Goal: Information Seeking & Learning: Compare options

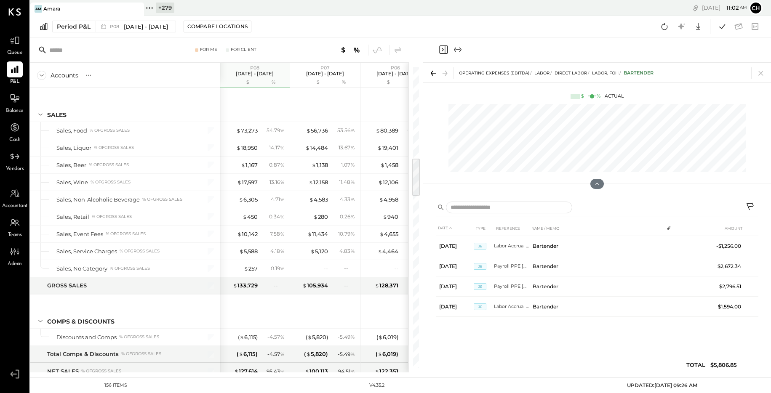
scroll to position [711, 0]
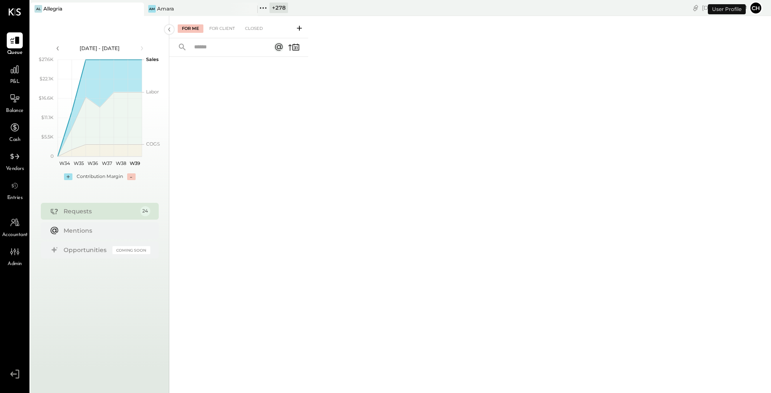
click at [266, 5] on icon at bounding box center [263, 8] width 11 height 11
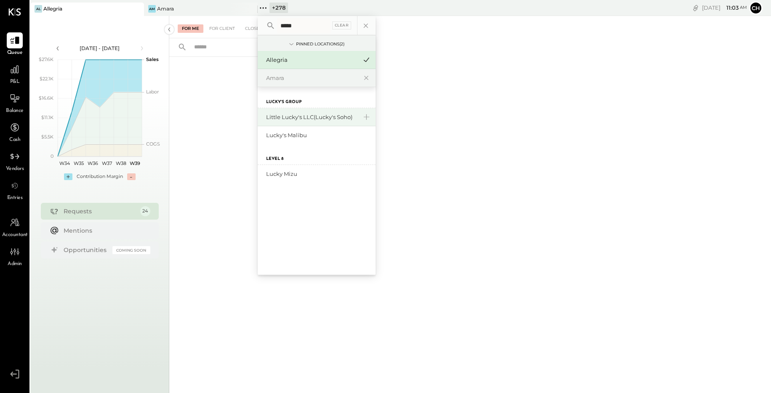
type input "*****"
click at [297, 118] on div "Little Lucky's LLC(Lucky's Soho)" at bounding box center [311, 117] width 91 height 8
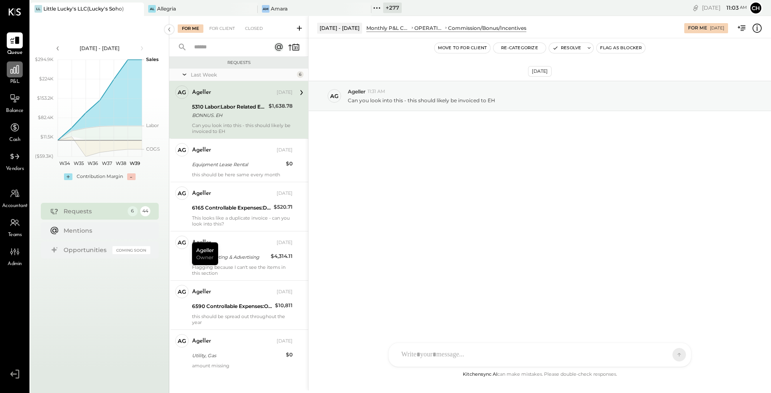
click at [11, 72] on icon at bounding box center [15, 69] width 8 height 8
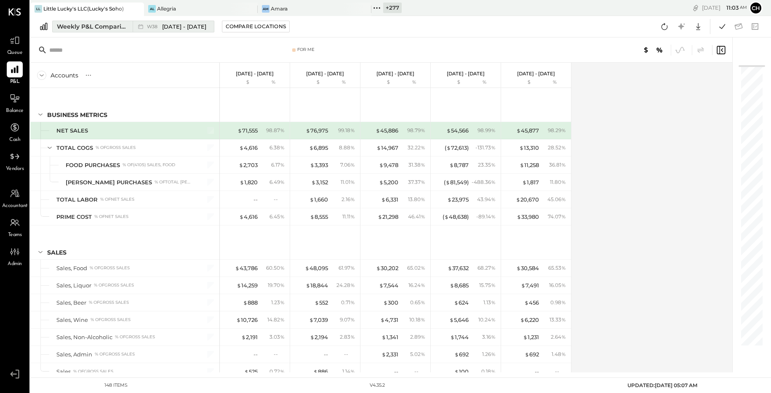
click at [105, 27] on div "Weekly P&L Comparison" at bounding box center [92, 26] width 71 height 8
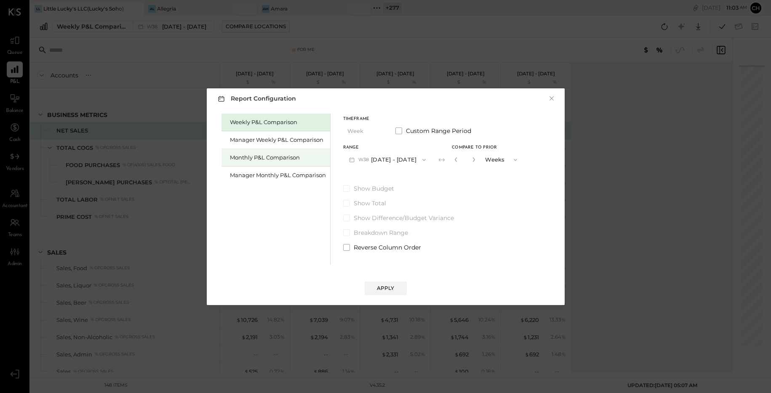
click at [265, 157] on div "Monthly P&L Comparison" at bounding box center [278, 158] width 96 height 8
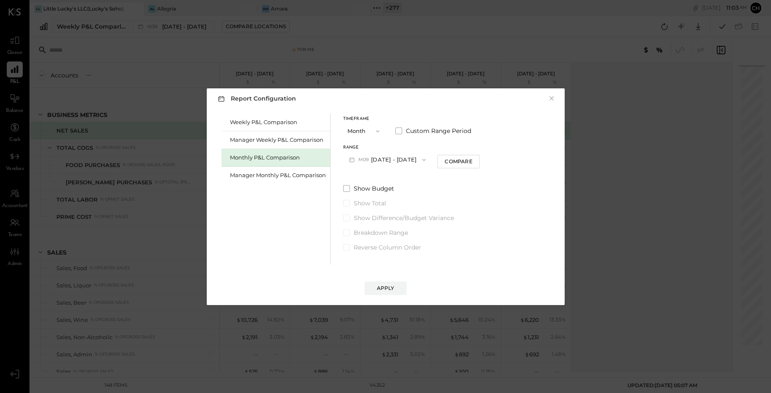
click at [410, 158] on button "M09 [DATE] - [DATE]" at bounding box center [387, 160] width 89 height 16
click at [396, 182] on div "M08 [DATE] - [DATE]" at bounding box center [392, 179] width 96 height 18
click at [391, 288] on div "Apply" at bounding box center [386, 288] width 18 height 7
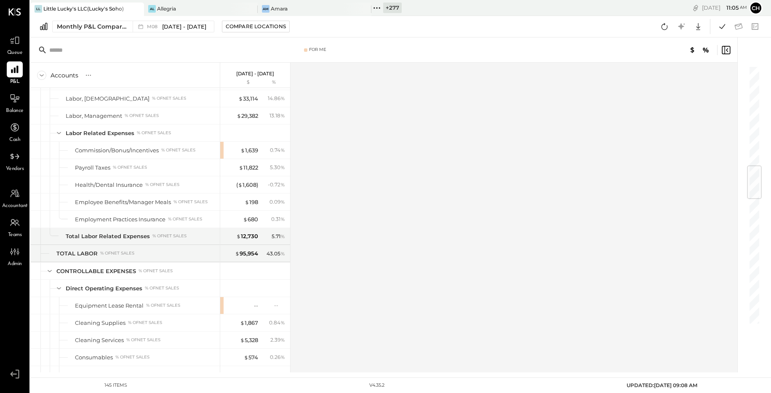
scroll to position [842, 0]
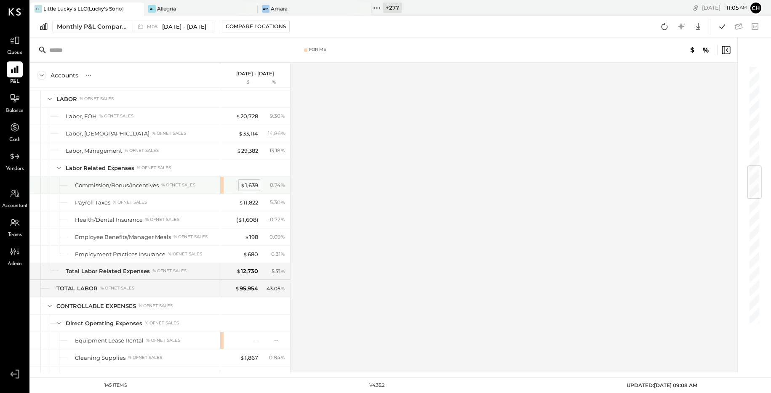
click at [249, 186] on div "$ 1,639" at bounding box center [250, 186] width 18 height 8
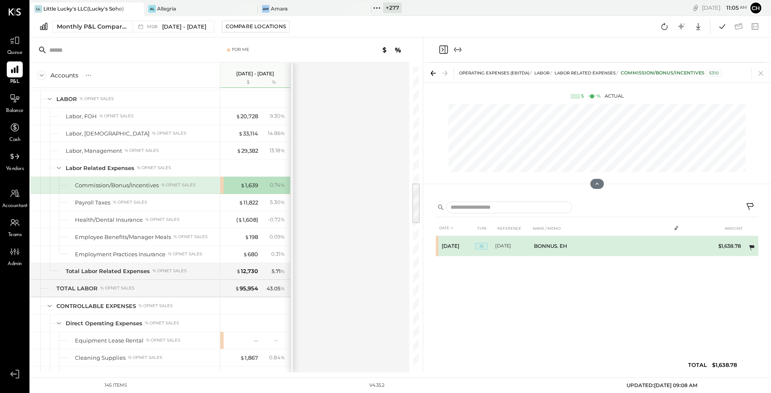
click at [753, 245] on icon at bounding box center [752, 248] width 8 height 8
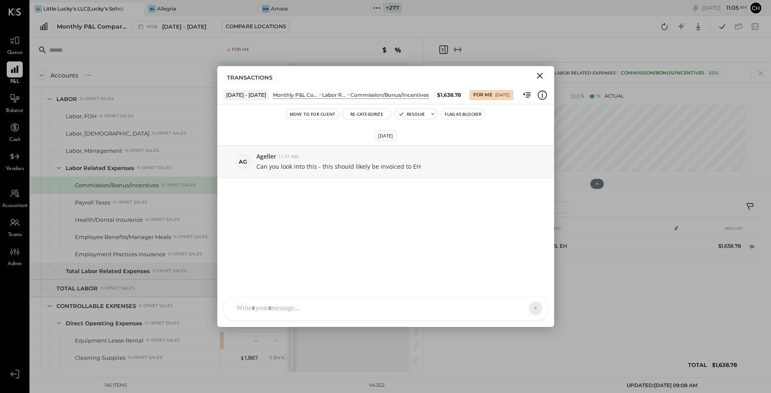
click at [364, 316] on div "J jlallave J jsonger ID Iris Del [PERSON_NAME] M maxkatzenberg CR [PERSON_NAME]…" at bounding box center [386, 309] width 324 height 24
drag, startPoint x: 335, startPoint y: 266, endPoint x: 217, endPoint y: 266, distance: 117.5
click at [217, 266] on div "**********" at bounding box center [385, 285] width 337 height 83
click at [538, 78] on icon "Close" at bounding box center [540, 76] width 6 height 6
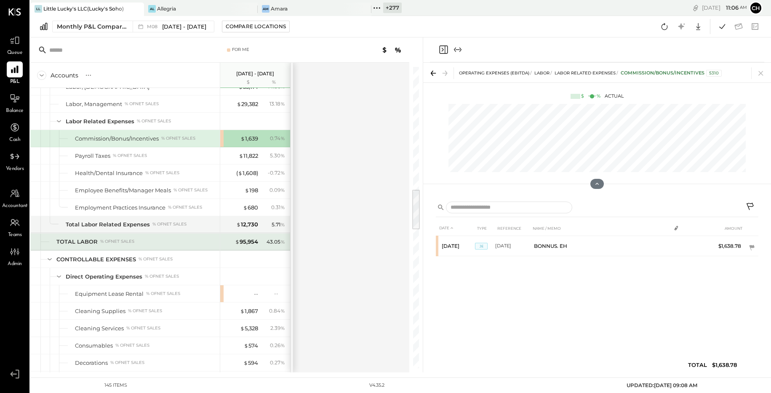
scroll to position [916, 0]
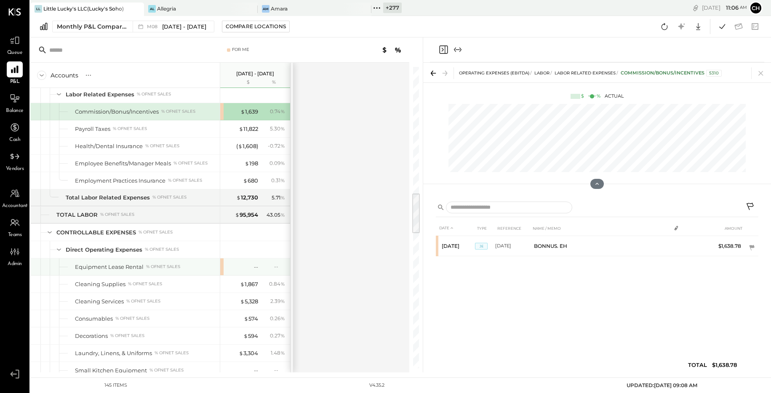
click at [250, 270] on div "--" at bounding box center [241, 267] width 34 height 8
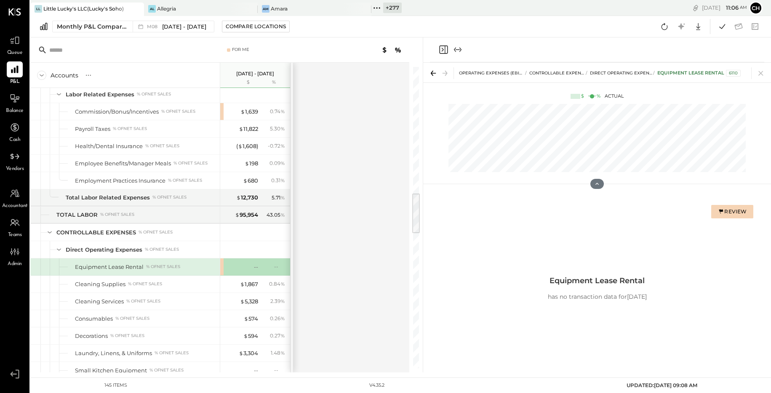
click at [736, 211] on div "Review" at bounding box center [732, 211] width 29 height 7
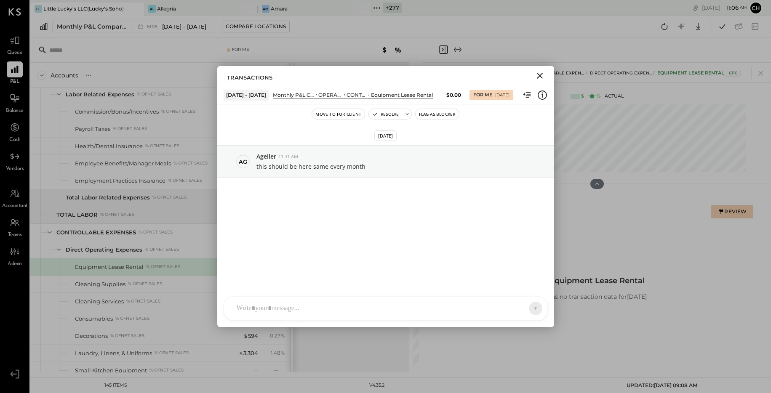
click at [542, 75] on icon "Close" at bounding box center [540, 76] width 10 height 10
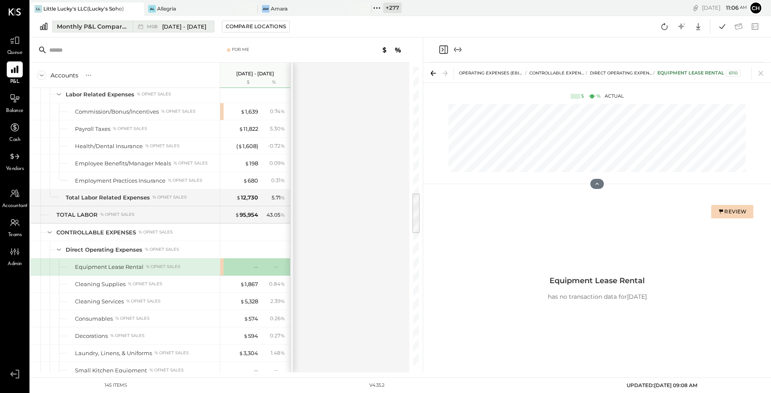
click at [184, 28] on span "[DATE] - [DATE]" at bounding box center [184, 27] width 44 height 8
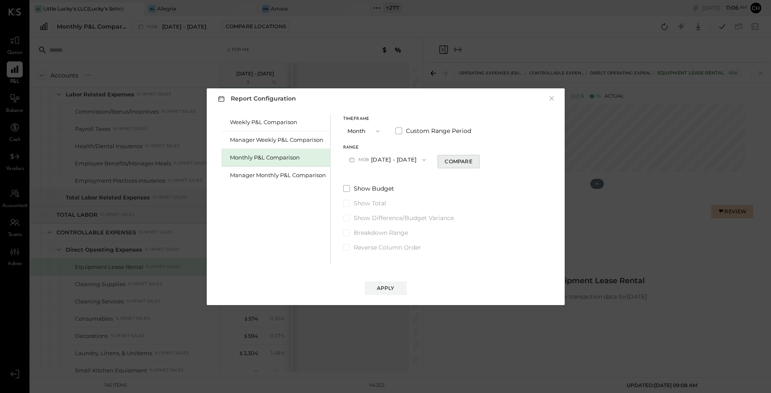
click at [445, 160] on div "Compare" at bounding box center [458, 161] width 27 height 7
click at [471, 158] on icon "button" at bounding box center [473, 159] width 5 height 5
type input "*"
click at [390, 290] on div "Apply" at bounding box center [386, 288] width 18 height 7
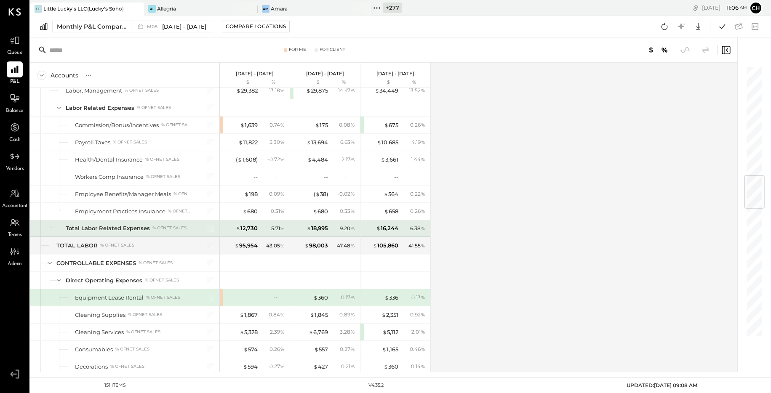
scroll to position [921, 0]
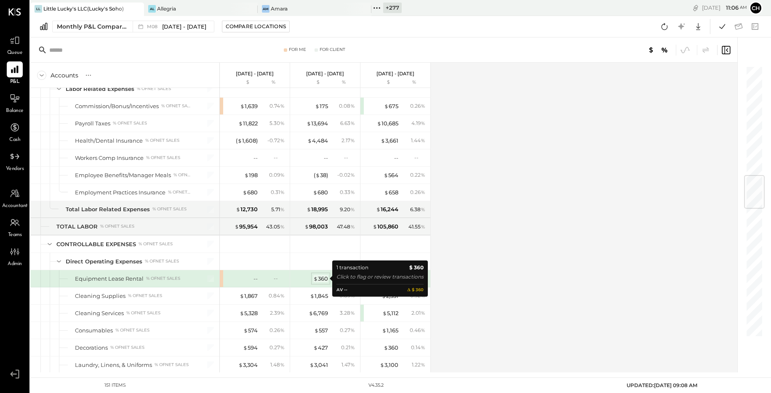
click at [322, 278] on div "$ 360" at bounding box center [320, 279] width 15 height 8
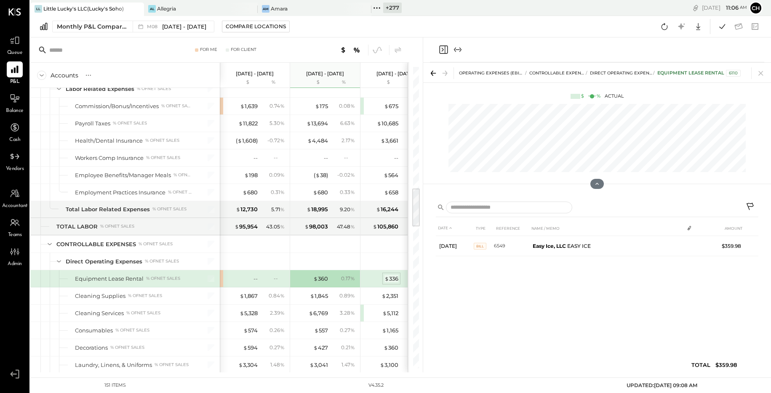
click at [394, 279] on div "$ 336" at bounding box center [392, 279] width 14 height 8
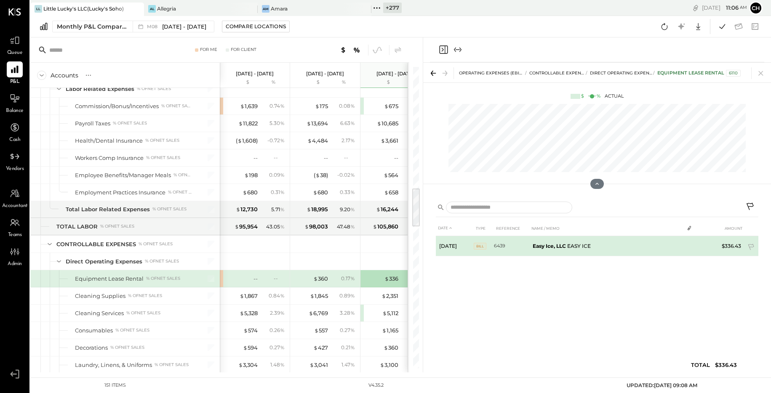
click at [559, 245] on b "Easy Ice, LLC" at bounding box center [549, 246] width 33 height 6
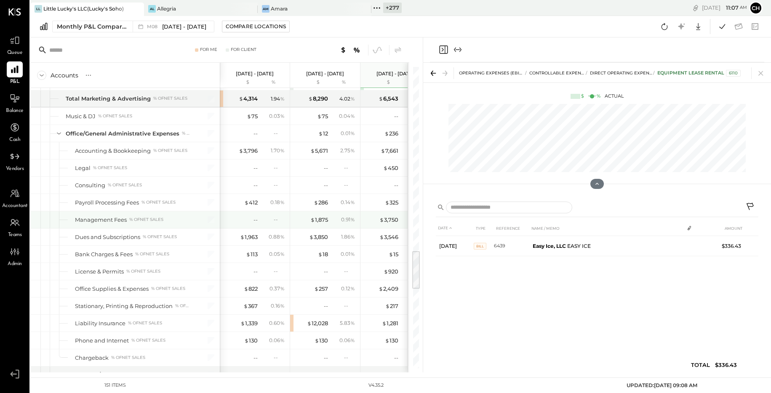
scroll to position [1384, 0]
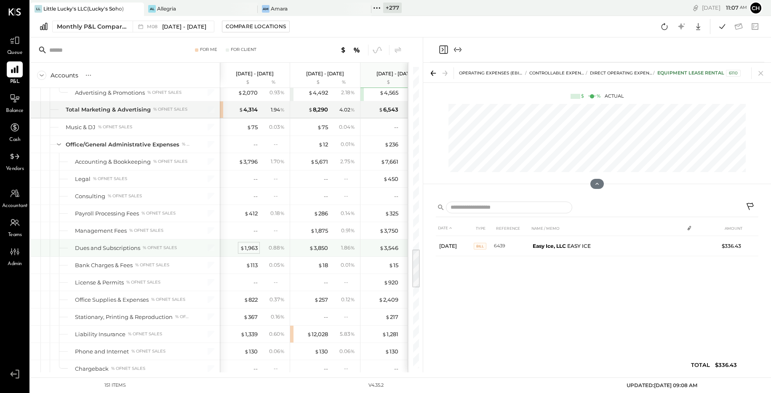
click at [249, 250] on div "$ 1,963" at bounding box center [249, 248] width 18 height 8
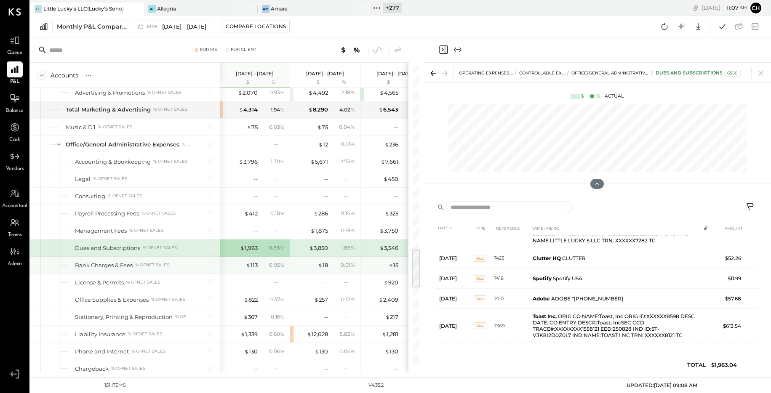
scroll to position [1392, 0]
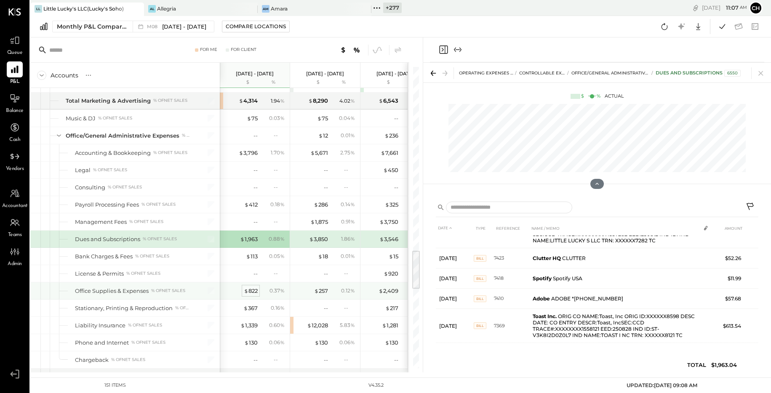
click at [252, 292] on div "$ 822" at bounding box center [251, 291] width 14 height 8
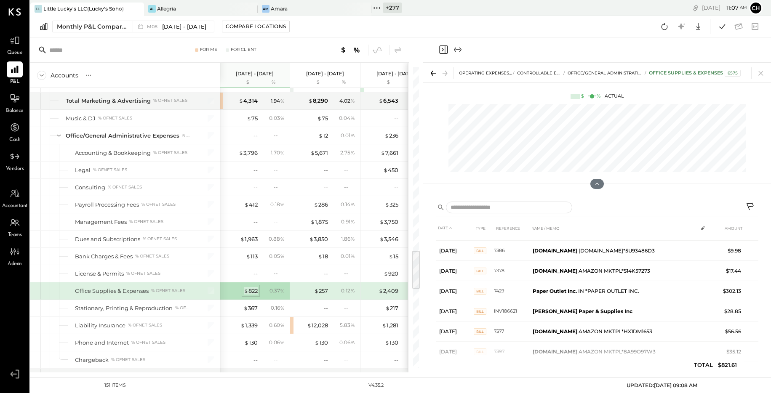
scroll to position [176, 0]
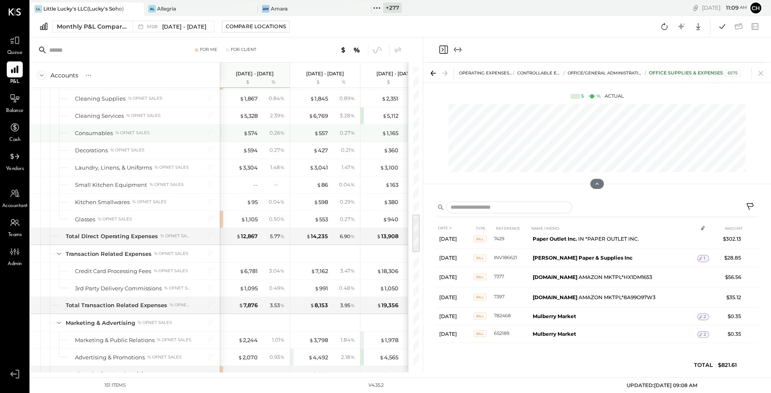
scroll to position [1073, 0]
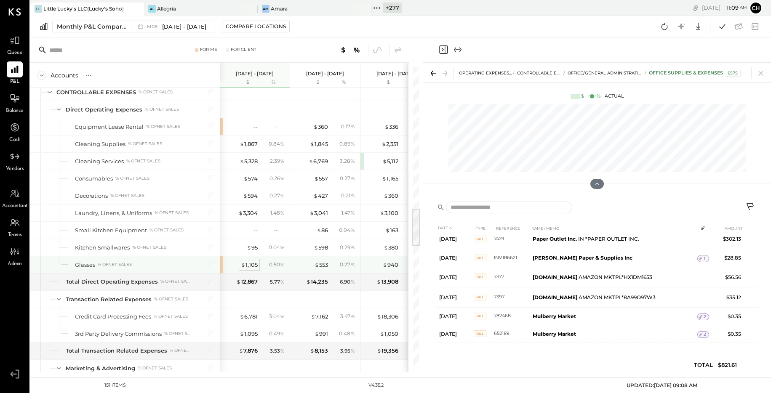
click at [246, 267] on div "$ 1,105" at bounding box center [249, 265] width 17 height 8
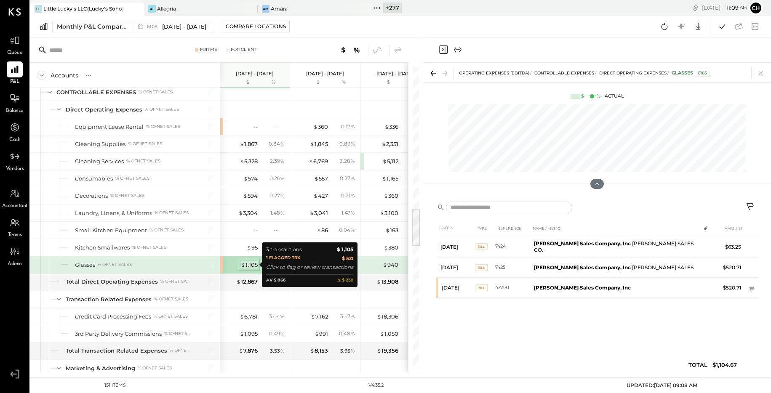
scroll to position [0, 0]
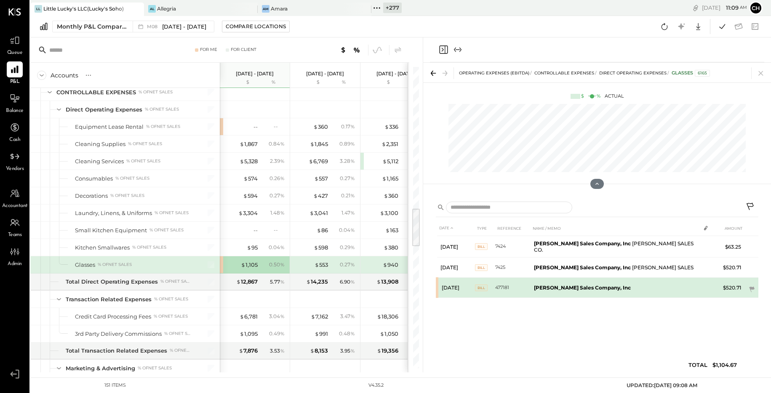
click at [558, 286] on b "[PERSON_NAME] Sales Company, Inc" at bounding box center [582, 288] width 97 height 6
click at [566, 288] on b "[PERSON_NAME] Sales Company, Inc" at bounding box center [582, 288] width 97 height 6
click at [671, 285] on td "[PERSON_NAME] Sales Company, Inc" at bounding box center [616, 288] width 170 height 20
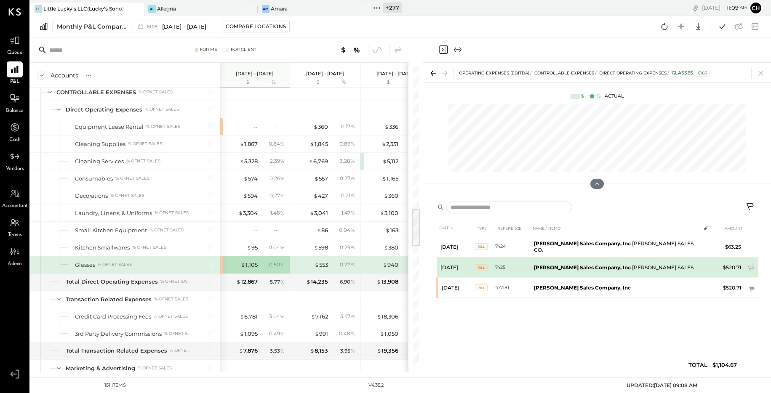
click at [674, 266] on td "[PERSON_NAME] Sales Company, Inc [PERSON_NAME] SALES" at bounding box center [616, 268] width 170 height 20
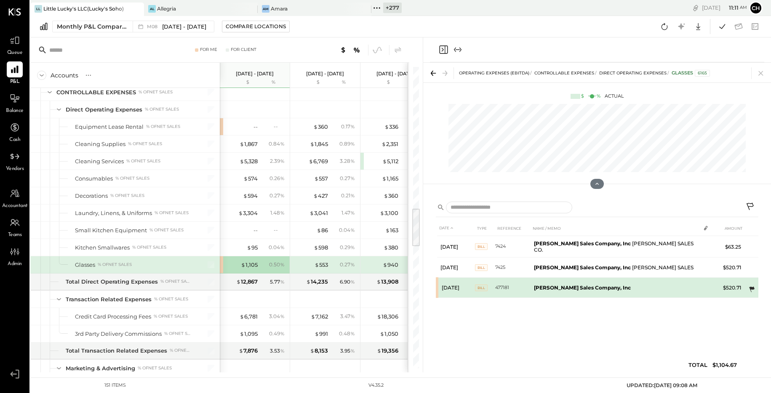
click at [751, 287] on icon at bounding box center [751, 289] width 5 height 5
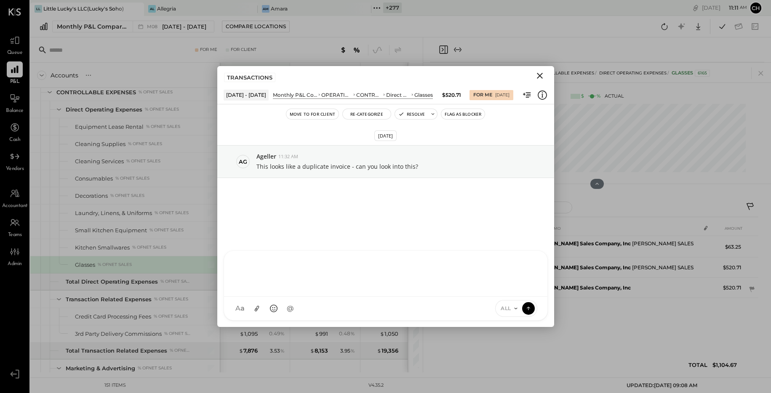
click at [388, 290] on div at bounding box center [386, 273] width 307 height 34
click at [540, 74] on icon "Close" at bounding box center [540, 76] width 10 height 10
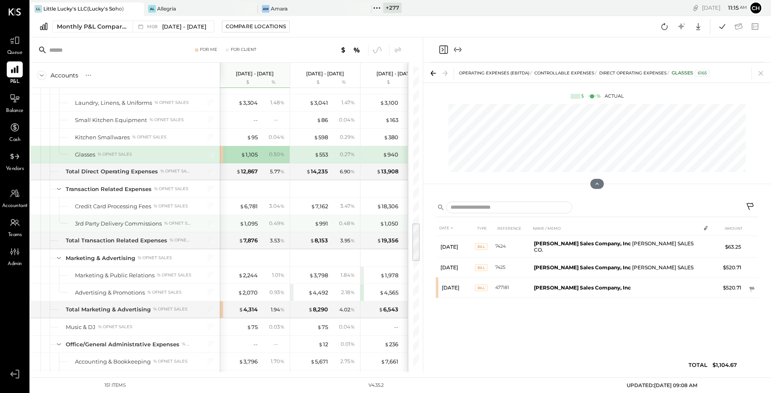
scroll to position [1193, 0]
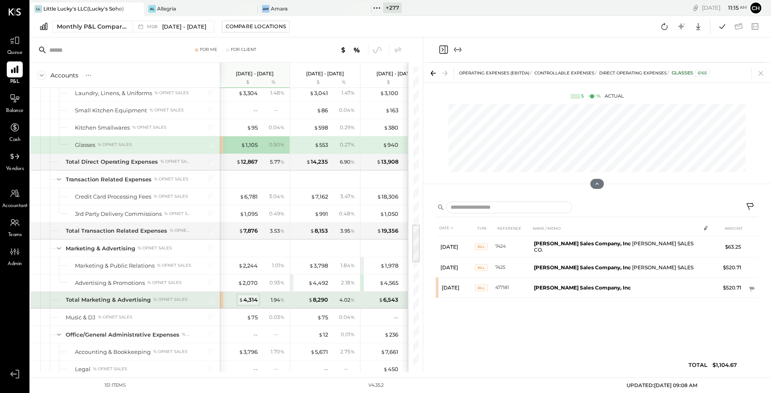
click at [252, 299] on div "$ 4,314" at bounding box center [248, 300] width 19 height 8
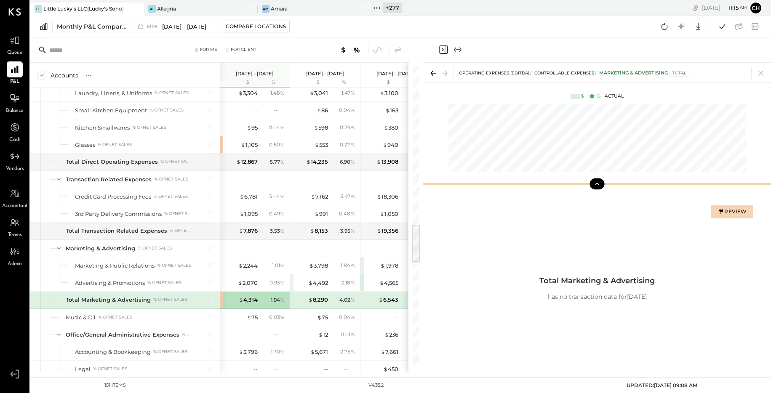
click at [599, 183] on icon at bounding box center [597, 184] width 8 height 8
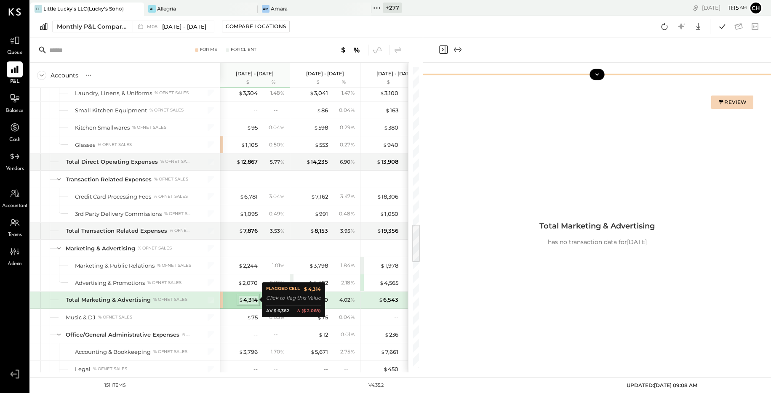
click at [241, 299] on span "$" at bounding box center [241, 300] width 5 height 7
click at [247, 301] on div "$ 4,314" at bounding box center [248, 300] width 19 height 8
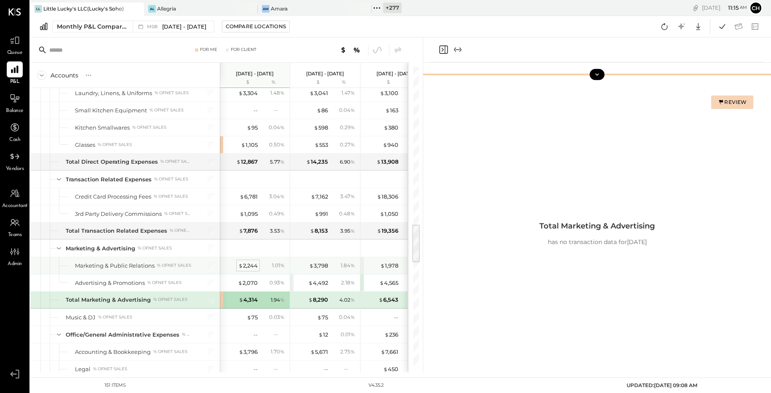
click at [249, 265] on div "$ 2,244" at bounding box center [247, 266] width 19 height 8
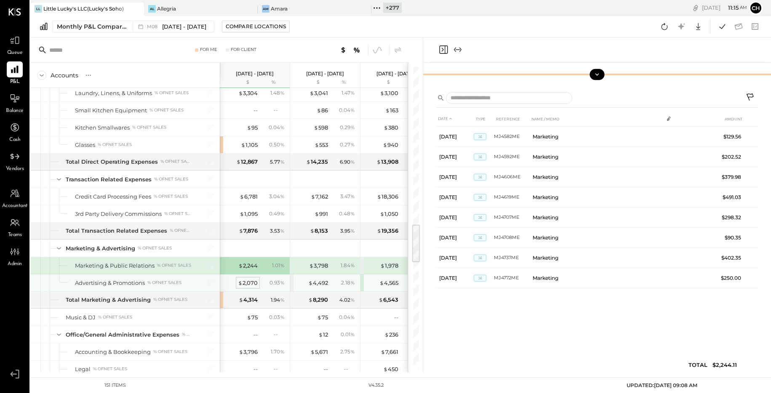
click at [254, 280] on div "$ 2,070" at bounding box center [248, 283] width 20 height 8
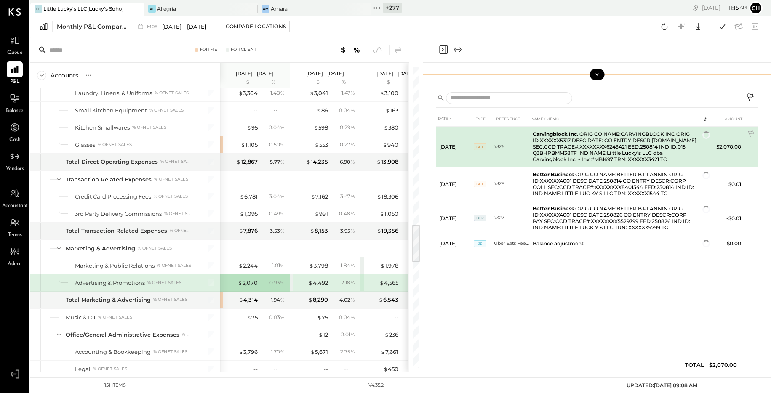
click at [703, 142] on td at bounding box center [706, 135] width 12 height 16
click at [703, 141] on td at bounding box center [706, 135] width 12 height 16
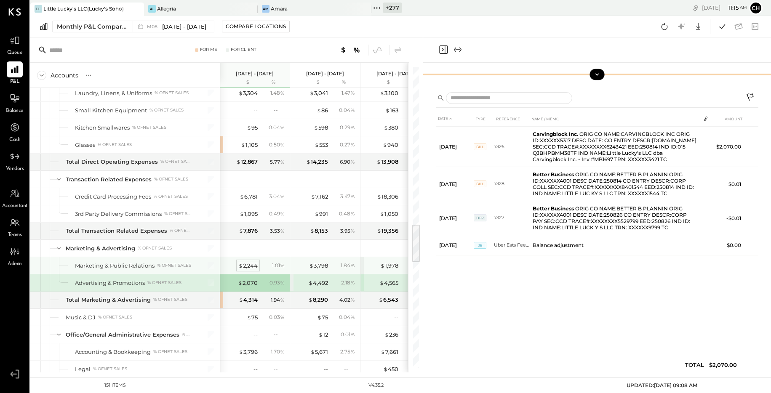
click at [254, 265] on div "$ 2,244" at bounding box center [247, 266] width 19 height 8
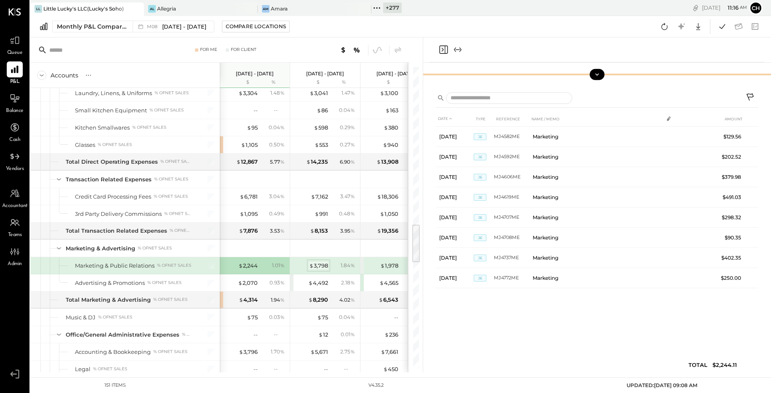
click at [324, 264] on div "$ 3,798" at bounding box center [318, 266] width 19 height 8
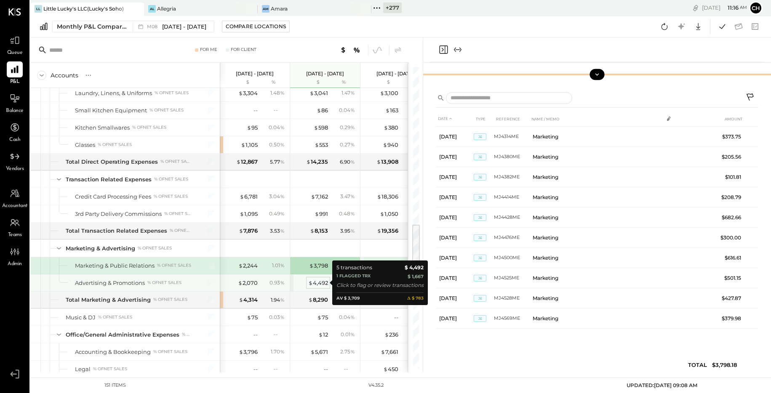
click at [318, 284] on div "$ 4,492" at bounding box center [318, 283] width 20 height 8
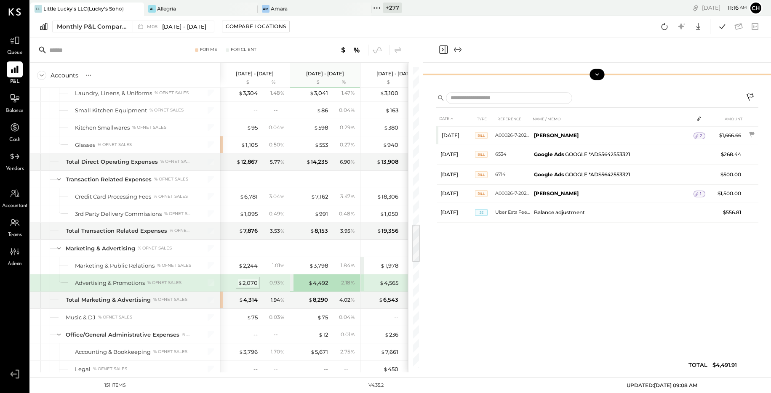
click at [251, 284] on div "$ 2,070" at bounding box center [248, 283] width 20 height 8
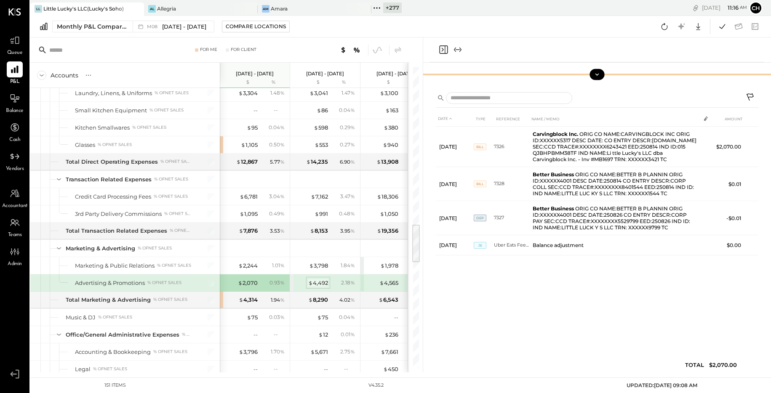
click at [323, 281] on div "$ 4,492" at bounding box center [318, 283] width 20 height 8
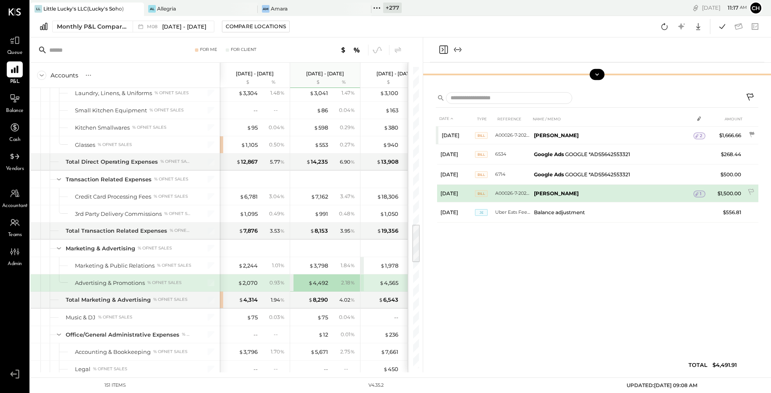
click at [697, 196] on icon at bounding box center [697, 194] width 6 height 6
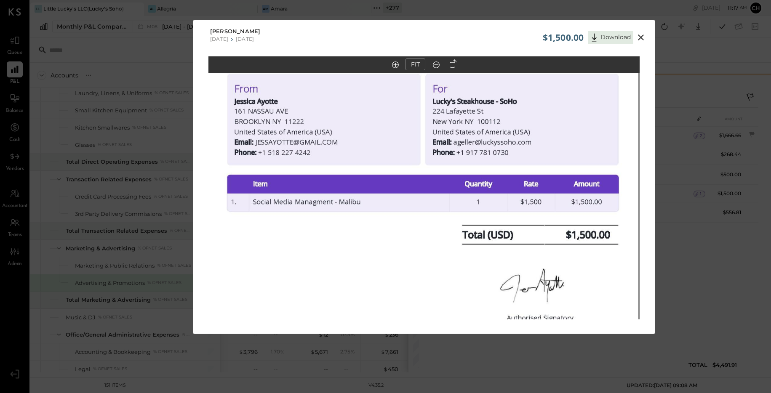
drag, startPoint x: 412, startPoint y: 144, endPoint x: 413, endPoint y: 250, distance: 106.6
click at [413, 250] on img at bounding box center [423, 278] width 432 height 610
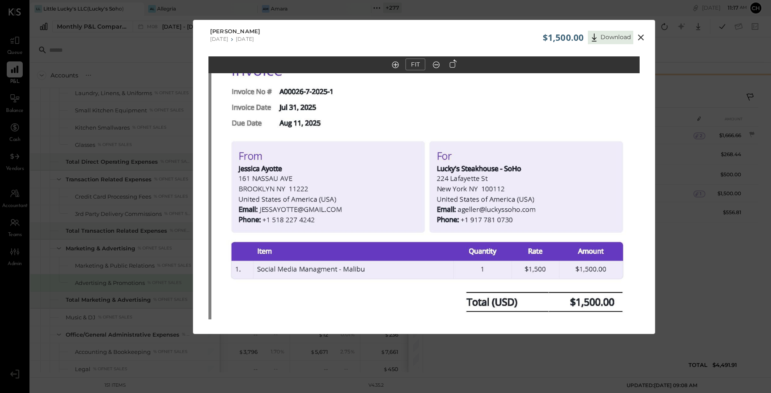
drag, startPoint x: 401, startPoint y: 153, endPoint x: 403, endPoint y: 212, distance: 59.4
click at [403, 212] on img at bounding box center [427, 345] width 432 height 610
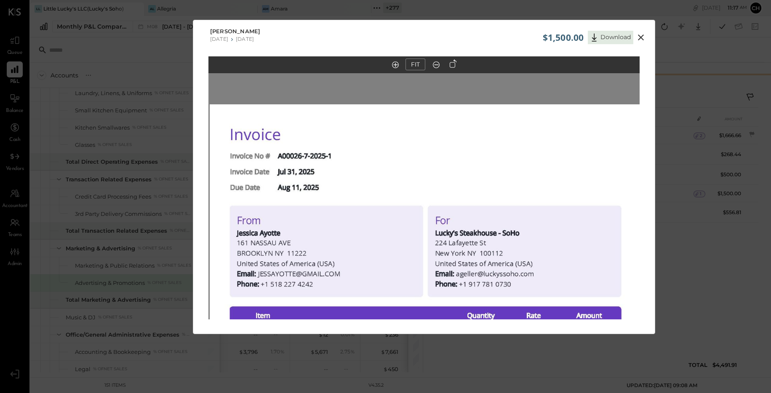
drag, startPoint x: 399, startPoint y: 147, endPoint x: 398, endPoint y: 198, distance: 51.0
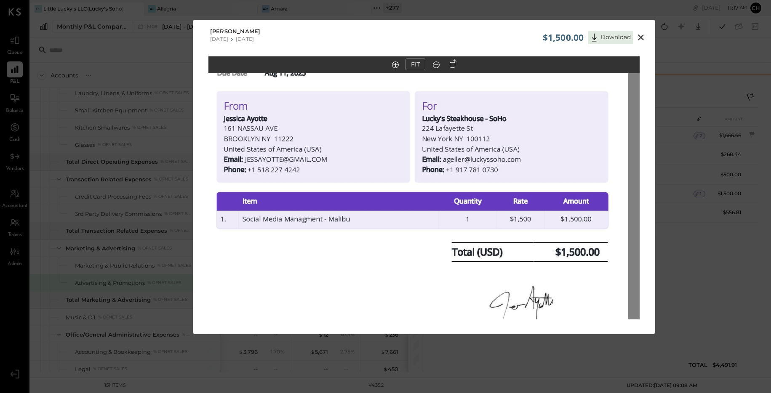
drag, startPoint x: 371, startPoint y: 210, endPoint x: 362, endPoint y: 122, distance: 88.6
click at [361, 122] on img at bounding box center [413, 295] width 432 height 610
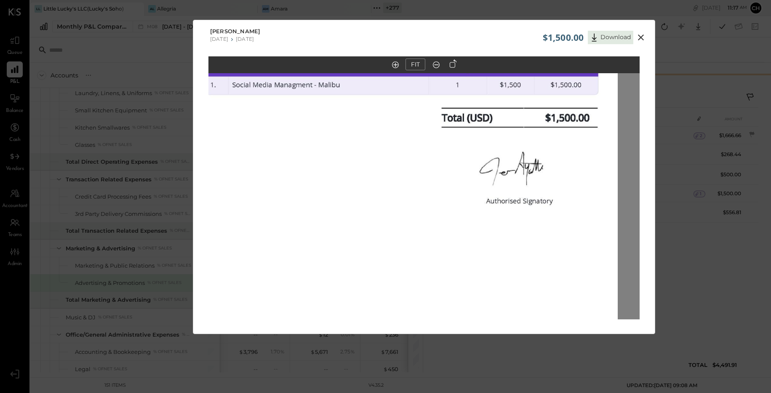
drag, startPoint x: 368, startPoint y: 209, endPoint x: 369, endPoint y: 91, distance: 118.4
click at [369, 91] on img at bounding box center [403, 161] width 432 height 610
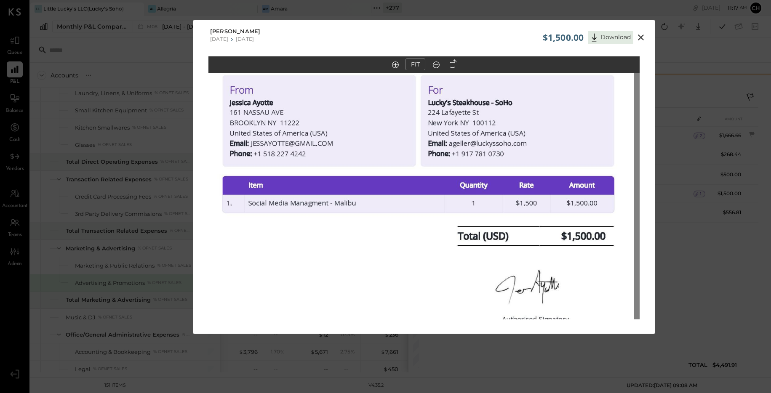
drag, startPoint x: 366, startPoint y: 103, endPoint x: 375, endPoint y: 191, distance: 88.9
click at [375, 191] on img at bounding box center [419, 279] width 432 height 610
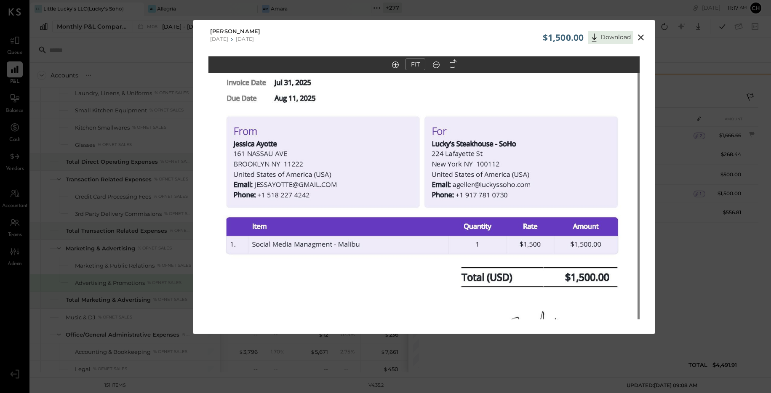
drag, startPoint x: 376, startPoint y: 146, endPoint x: 379, endPoint y: 172, distance: 26.7
click at [379, 172] on img at bounding box center [422, 320] width 432 height 610
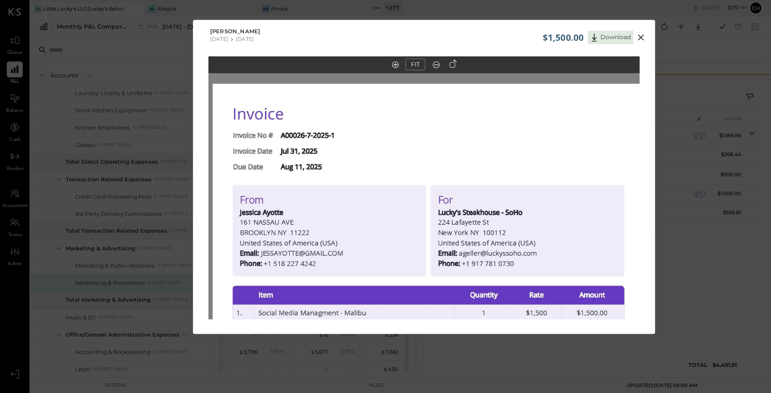
drag, startPoint x: 380, startPoint y: 144, endPoint x: 386, endPoint y: 198, distance: 54.2
click at [386, 198] on img at bounding box center [429, 389] width 432 height 610
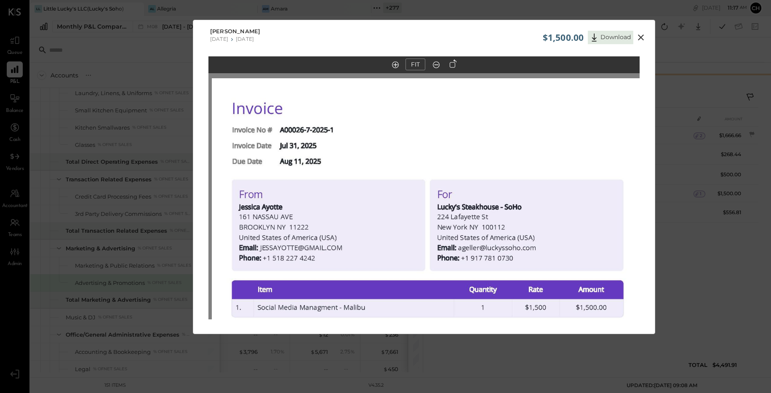
drag, startPoint x: 387, startPoint y: 177, endPoint x: 386, endPoint y: 171, distance: 5.6
click at [386, 171] on img at bounding box center [428, 383] width 432 height 610
click at [638, 37] on icon at bounding box center [641, 37] width 10 height 10
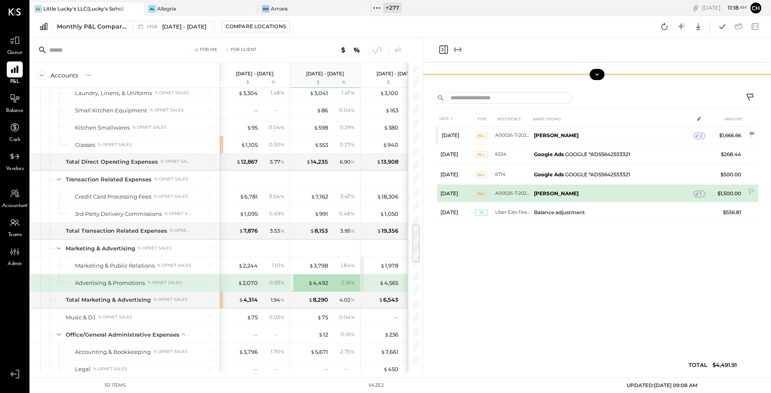
click at [698, 196] on icon at bounding box center [697, 194] width 6 height 6
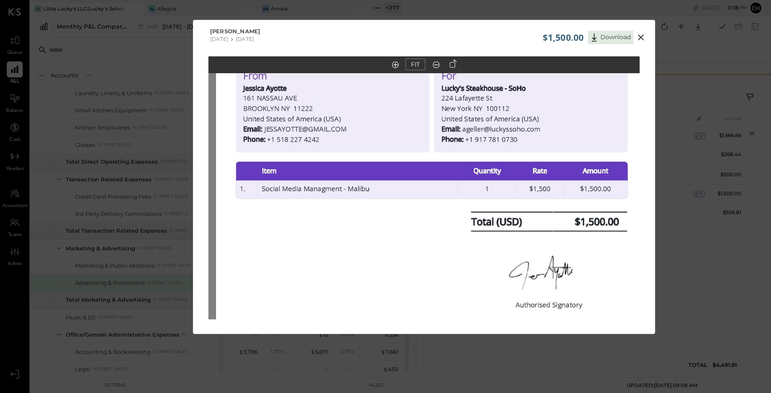
drag, startPoint x: 380, startPoint y: 185, endPoint x: 388, endPoint y: 275, distance: 91.0
click at [387, 275] on img at bounding box center [432, 265] width 432 height 610
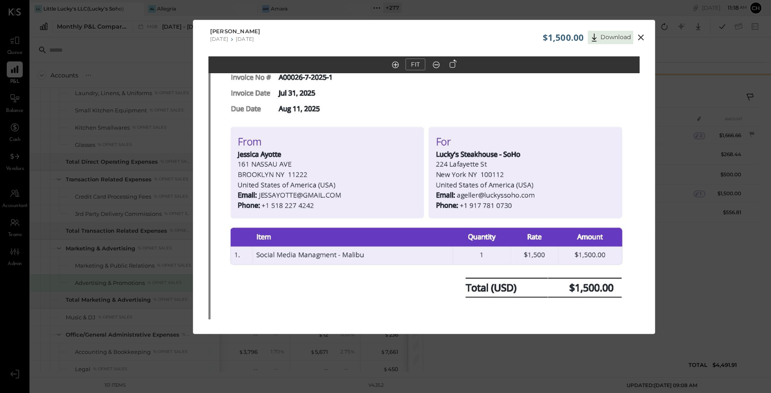
drag, startPoint x: 397, startPoint y: 233, endPoint x: 391, endPoint y: 297, distance: 64.3
click at [391, 297] on img at bounding box center [427, 331] width 432 height 610
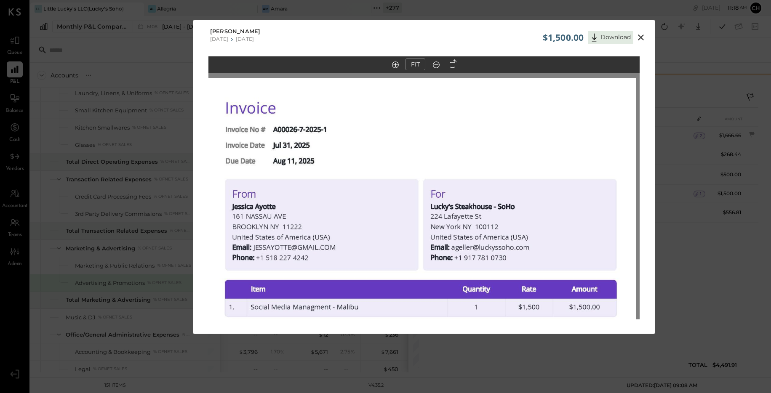
drag, startPoint x: 511, startPoint y: 95, endPoint x: 506, endPoint y: 147, distance: 52.5
click at [506, 147] on img at bounding box center [421, 383] width 432 height 610
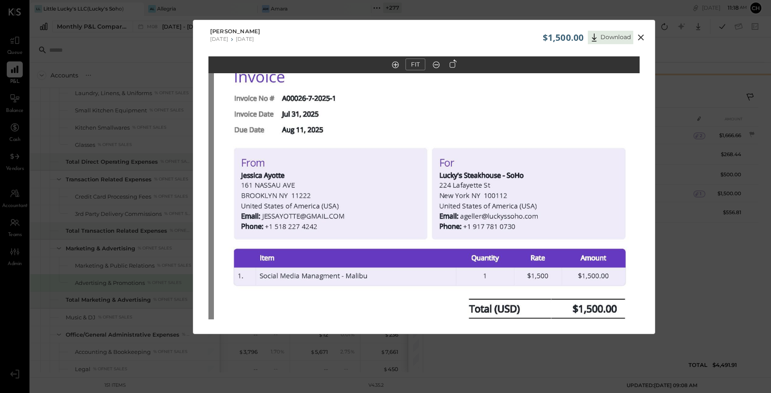
drag, startPoint x: 506, startPoint y: 147, endPoint x: 515, endPoint y: 116, distance: 32.4
click at [515, 116] on img at bounding box center [430, 352] width 432 height 610
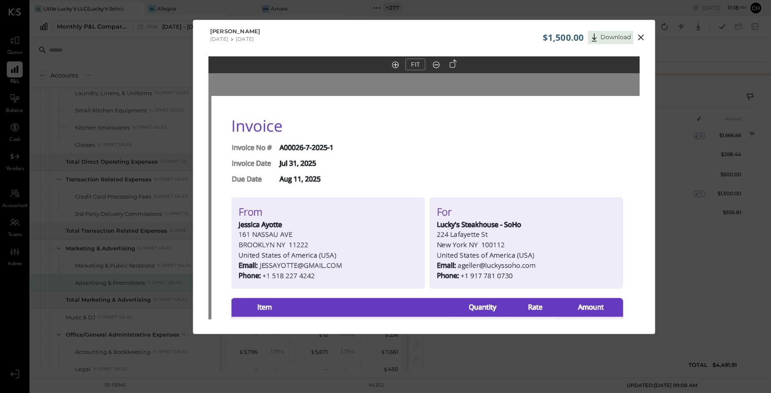
drag, startPoint x: 402, startPoint y: 140, endPoint x: 399, endPoint y: 189, distance: 49.3
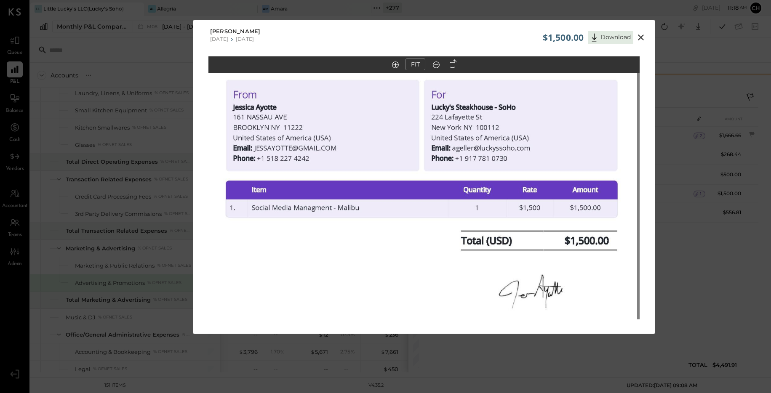
drag, startPoint x: 413, startPoint y: 259, endPoint x: 408, endPoint y: 142, distance: 117.6
click at [408, 142] on img at bounding box center [422, 284] width 432 height 610
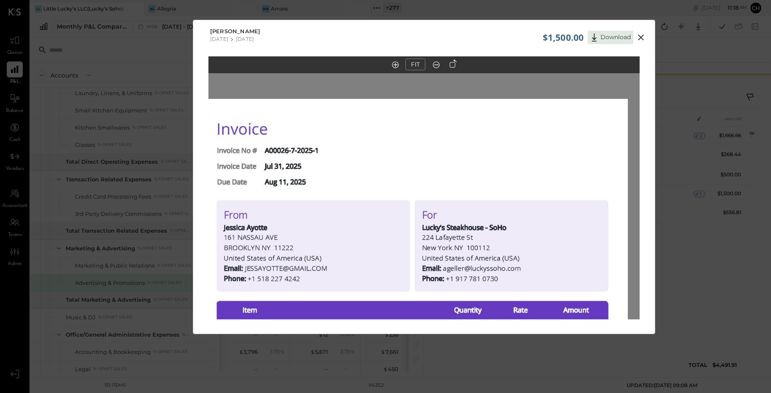
drag, startPoint x: 567, startPoint y: 104, endPoint x: 564, endPoint y: 158, distance: 54.4
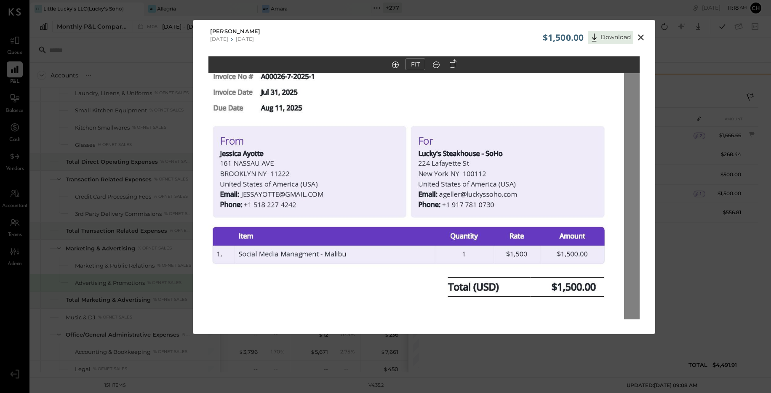
drag, startPoint x: 405, startPoint y: 238, endPoint x: 401, endPoint y: 163, distance: 74.2
click at [401, 163] on img at bounding box center [409, 330] width 432 height 610
click at [639, 37] on icon at bounding box center [641, 38] width 6 height 6
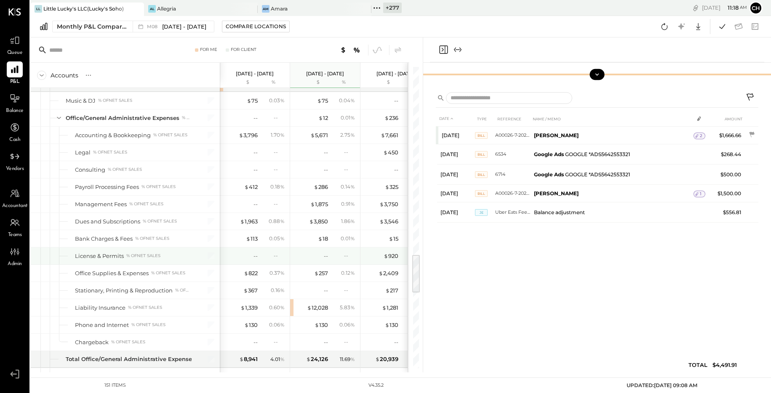
scroll to position [1462, 0]
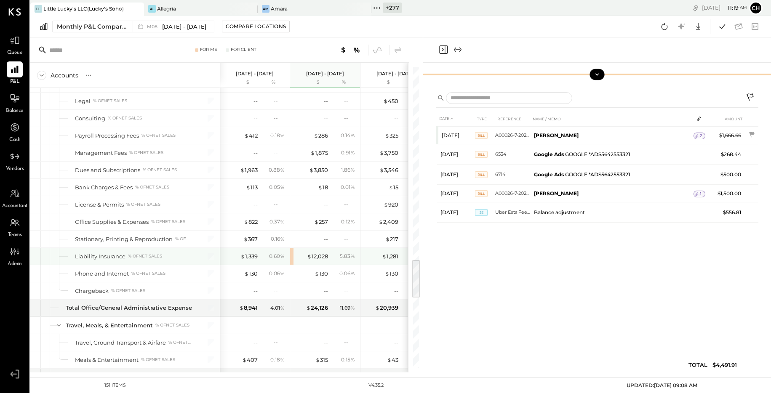
click at [306, 253] on div "$ 12,028" at bounding box center [311, 257] width 34 height 8
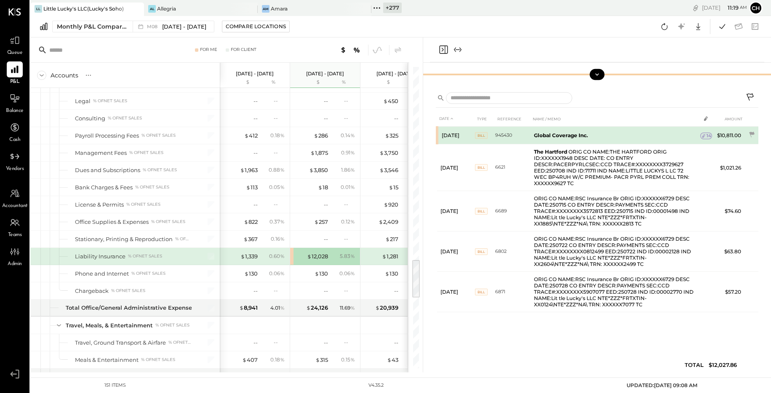
click at [706, 138] on icon at bounding box center [704, 136] width 6 height 6
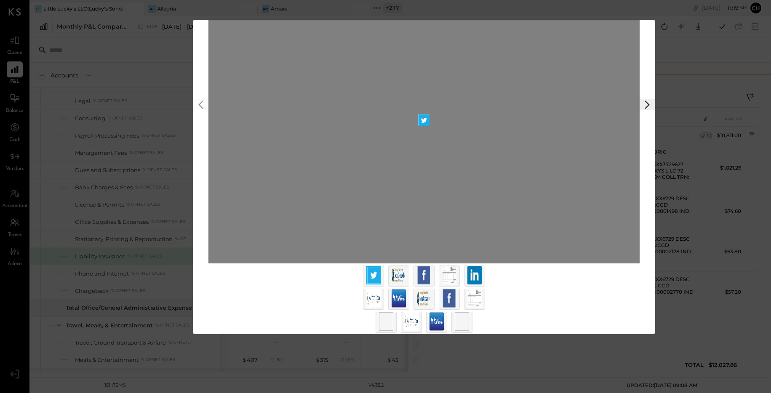
scroll to position [57, 0]
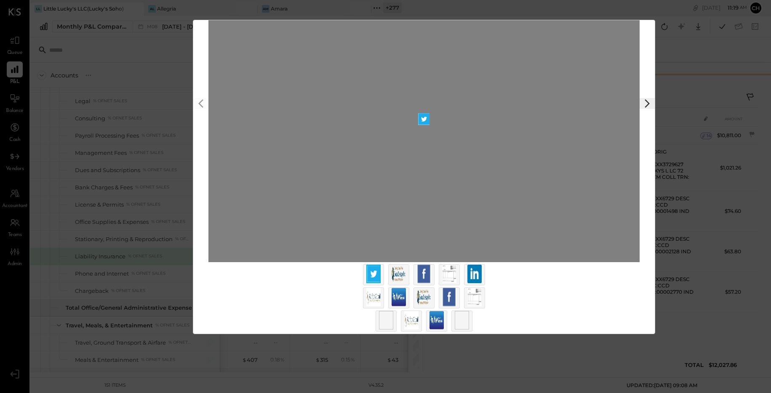
click at [451, 278] on img at bounding box center [449, 274] width 14 height 19
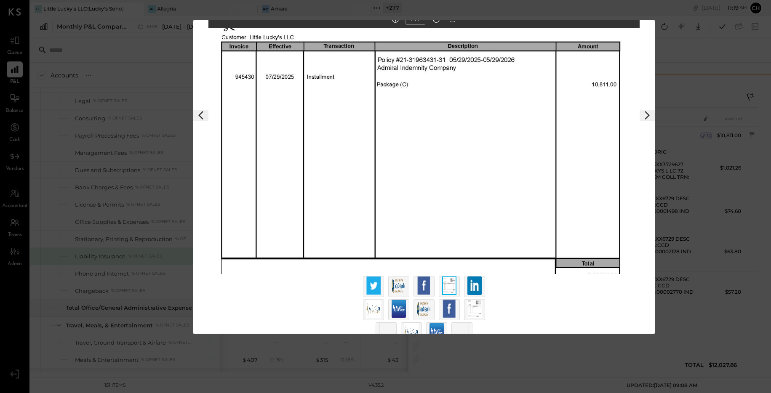
scroll to position [0, 0]
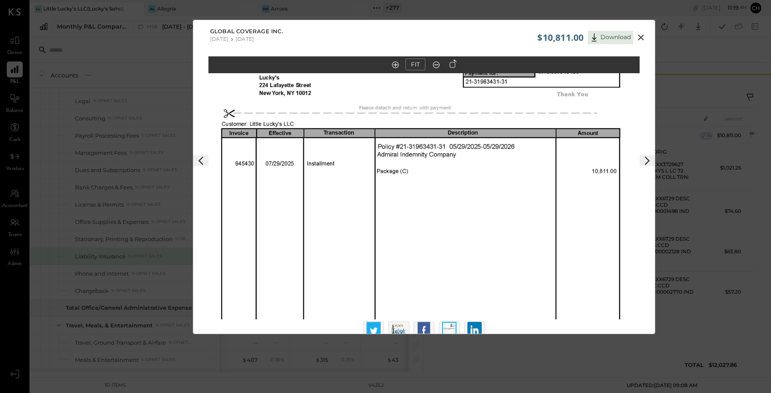
drag, startPoint x: 413, startPoint y: 144, endPoint x: 413, endPoint y: 185, distance: 41.3
click at [413, 185] on img at bounding box center [424, 218] width 432 height 559
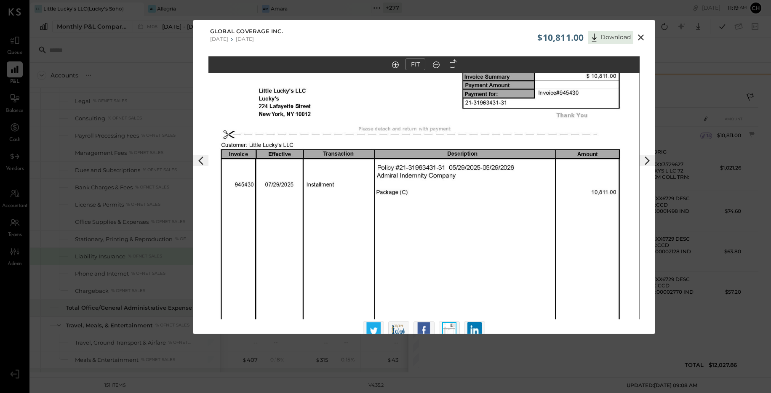
drag, startPoint x: 434, startPoint y: 166, endPoint x: 433, endPoint y: 187, distance: 21.1
click at [433, 187] on img at bounding box center [424, 239] width 432 height 559
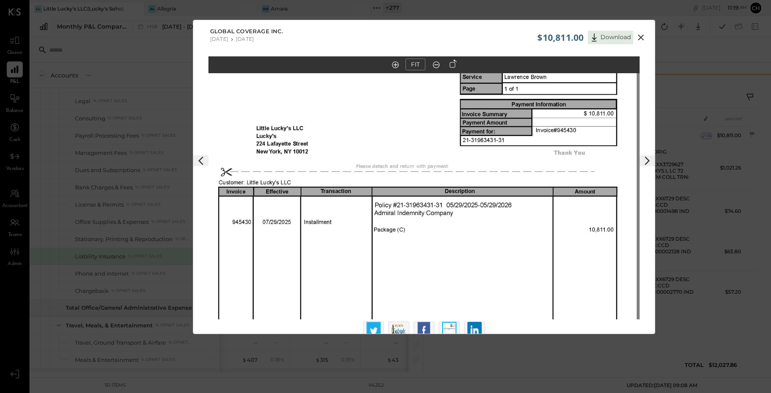
drag, startPoint x: 438, startPoint y: 158, endPoint x: 435, endPoint y: 195, distance: 37.6
click at [435, 195] on img at bounding box center [422, 276] width 432 height 559
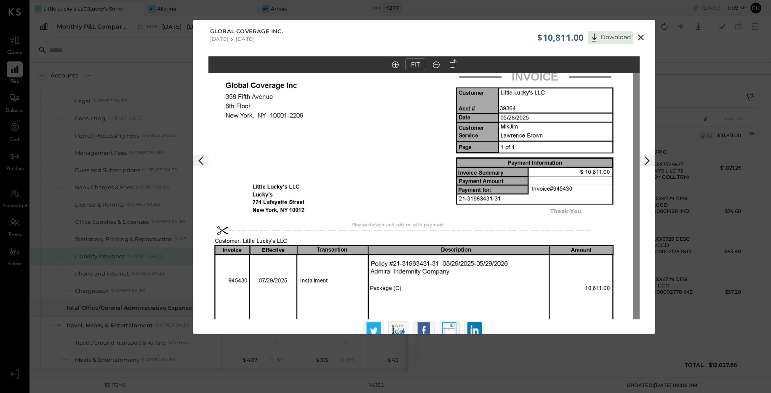
drag, startPoint x: 421, startPoint y: 145, endPoint x: 418, endPoint y: 191, distance: 46.4
click at [418, 191] on img at bounding box center [418, 335] width 432 height 559
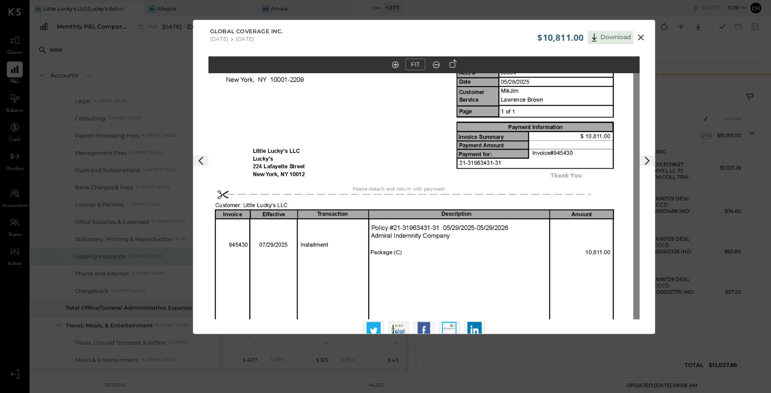
drag, startPoint x: 476, startPoint y: 280, endPoint x: 475, endPoint y: 248, distance: 32.0
click at [475, 248] on img at bounding box center [418, 299] width 432 height 559
click at [640, 36] on icon at bounding box center [641, 38] width 6 height 6
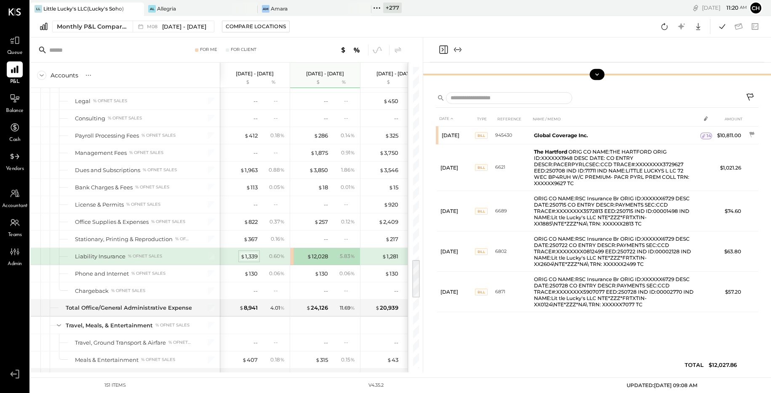
click at [249, 256] on div "$ 1,339" at bounding box center [249, 257] width 17 height 8
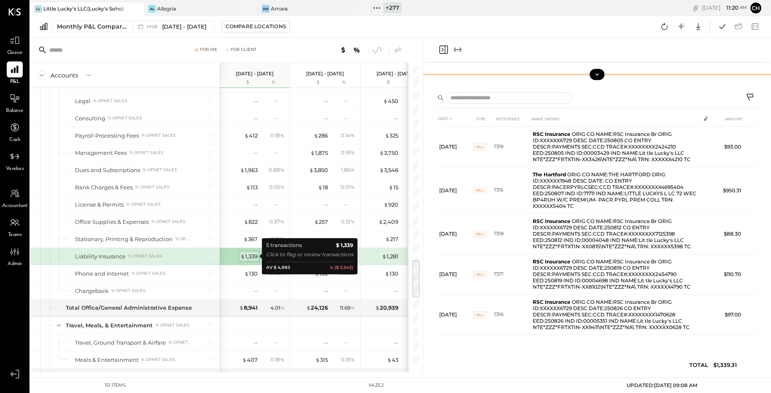
click at [249, 256] on div "$ 1,339" at bounding box center [249, 257] width 17 height 8
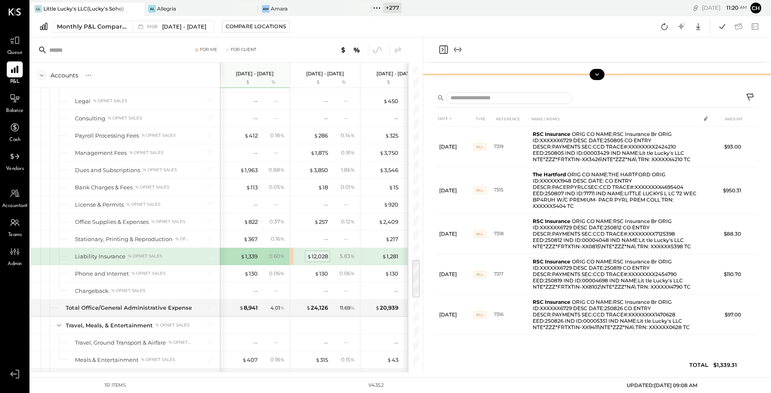
click at [318, 256] on div "$ 12,028" at bounding box center [317, 257] width 21 height 8
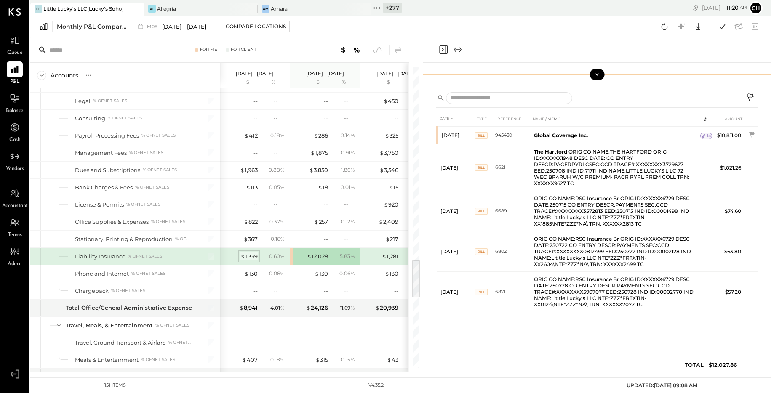
click at [243, 256] on span "$" at bounding box center [243, 256] width 5 height 7
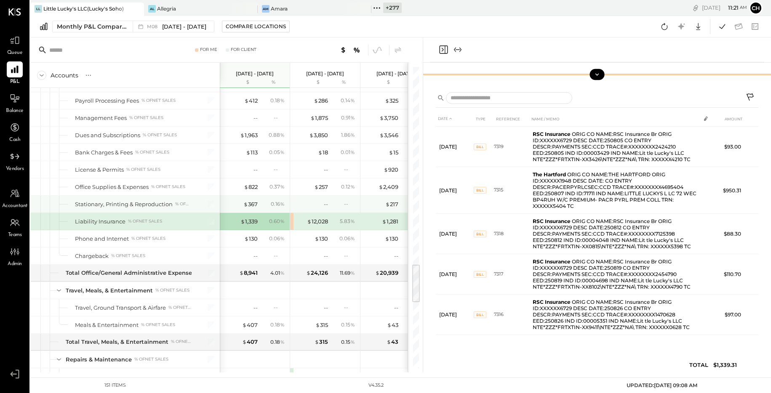
scroll to position [1509, 0]
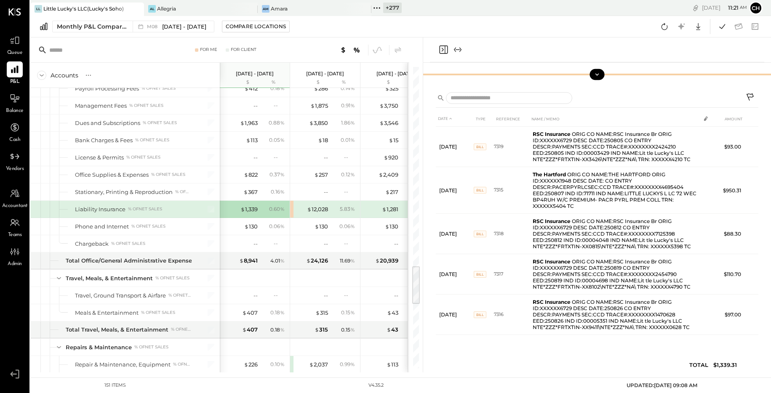
click at [399, 210] on div "$ 1,281 0.50 %" at bounding box center [396, 209] width 63 height 17
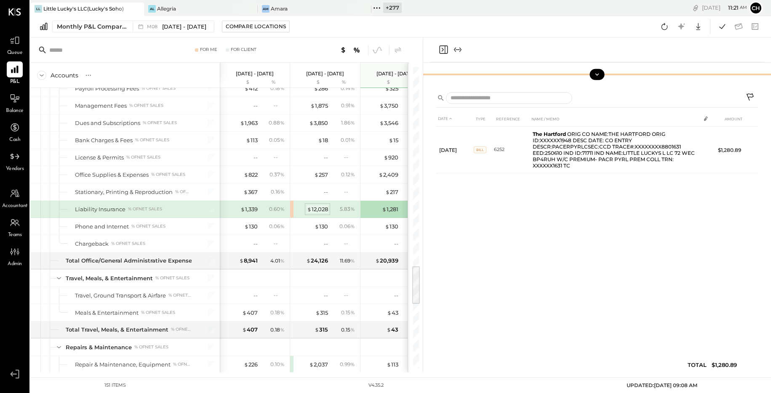
click at [317, 212] on div "$ 12,028" at bounding box center [317, 210] width 21 height 8
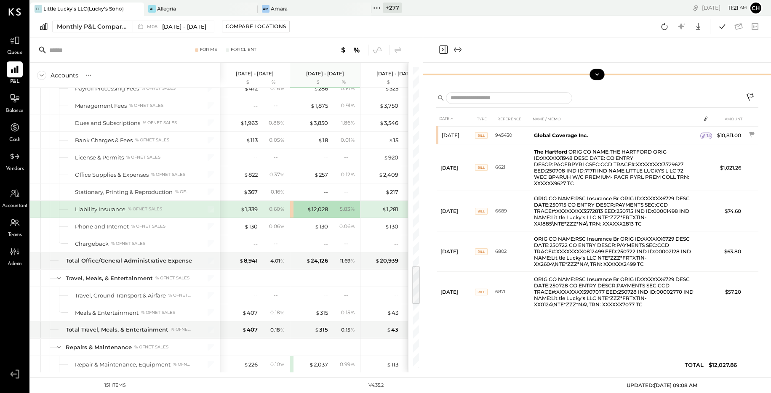
click at [444, 51] on icon "Close panel" at bounding box center [443, 50] width 10 height 10
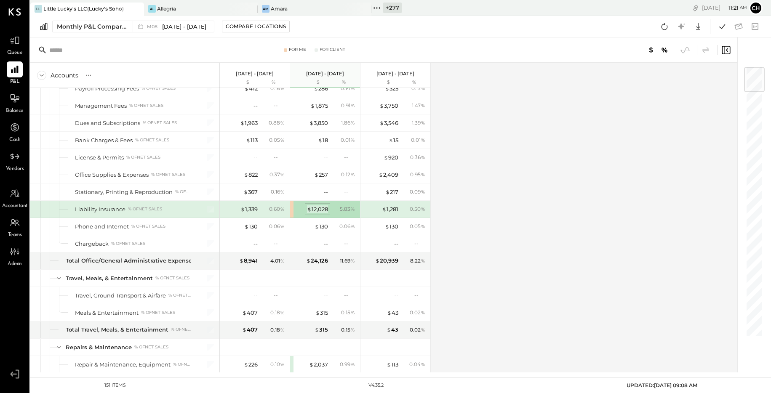
click at [321, 209] on div "$ 12,028" at bounding box center [317, 210] width 21 height 8
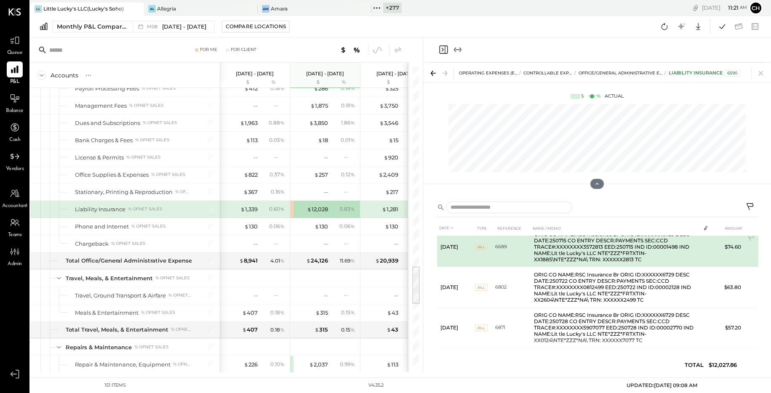
scroll to position [79, 0]
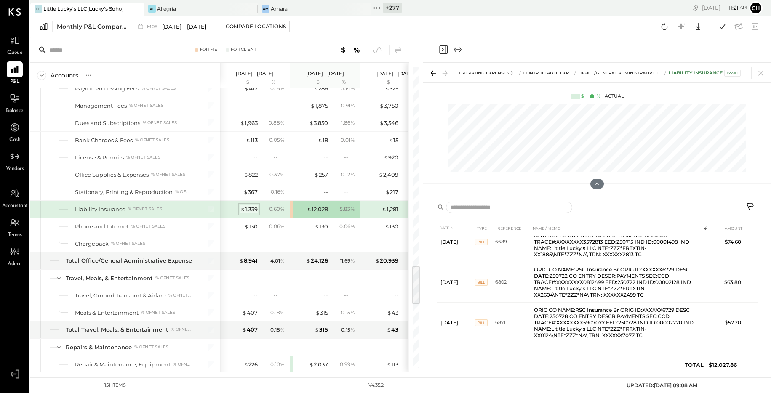
click at [257, 211] on div "$ 1,339" at bounding box center [249, 210] width 17 height 8
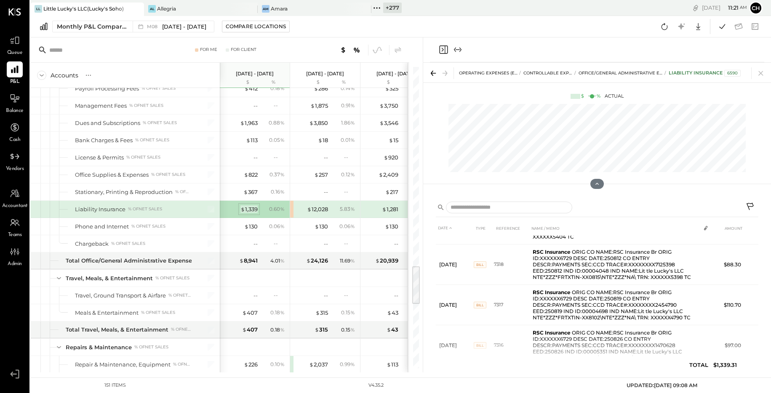
scroll to position [102, 0]
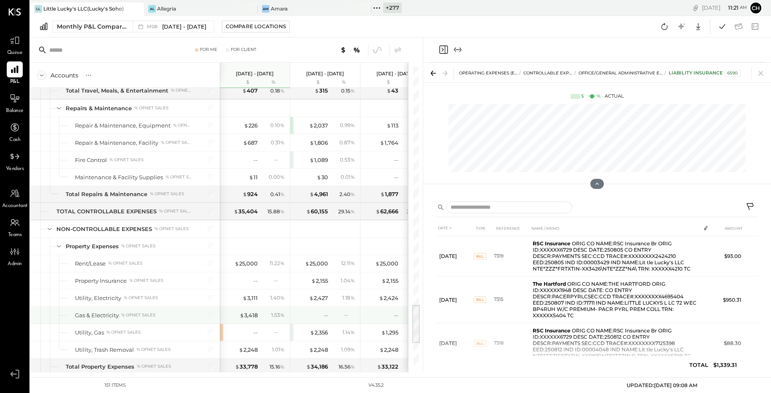
scroll to position [1804, 0]
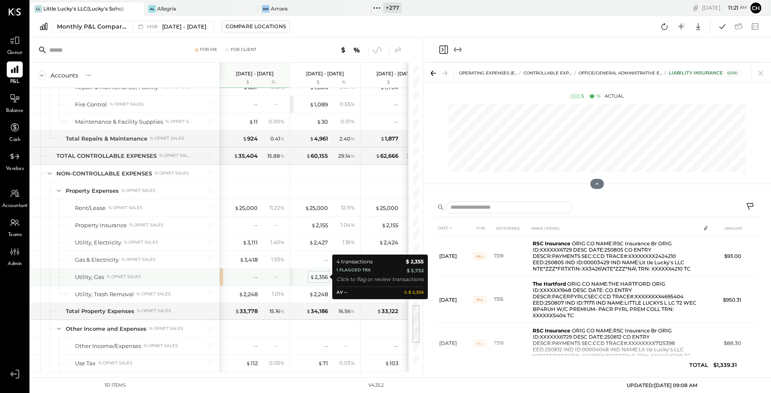
click at [313, 277] on span "$" at bounding box center [312, 277] width 5 height 7
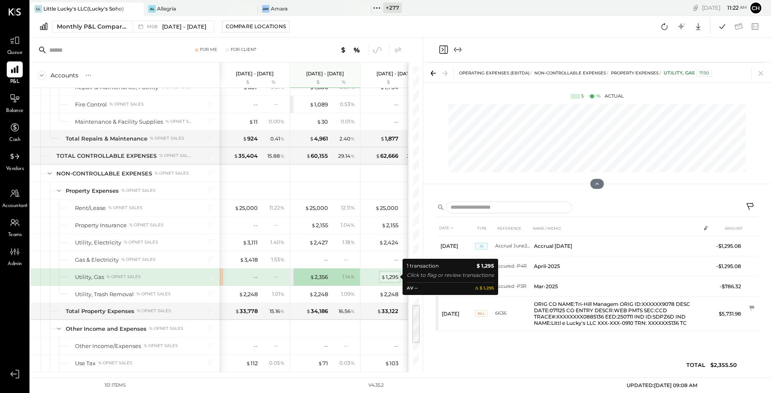
click at [393, 278] on div "$ 1,295" at bounding box center [389, 277] width 17 height 8
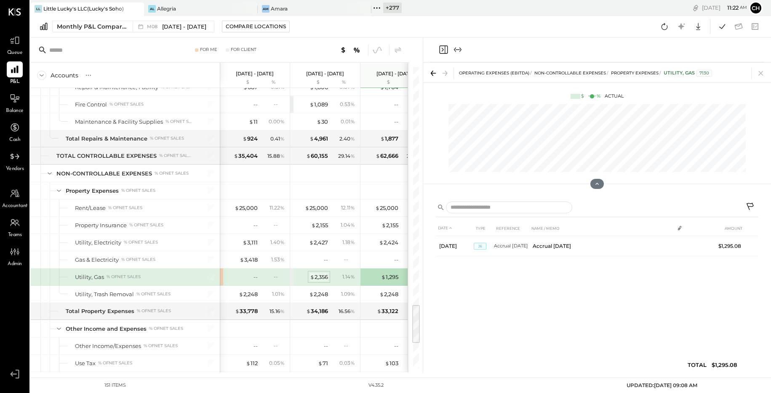
click at [318, 277] on div "$ 2,356" at bounding box center [319, 277] width 18 height 8
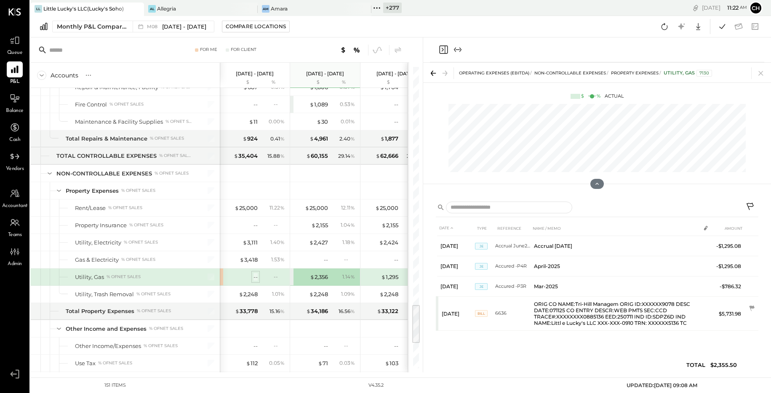
click at [257, 277] on div "--" at bounding box center [256, 277] width 4 height 8
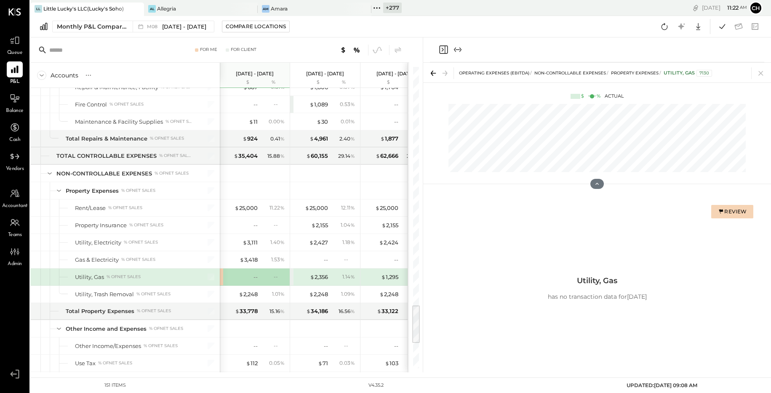
scroll to position [1805, 0]
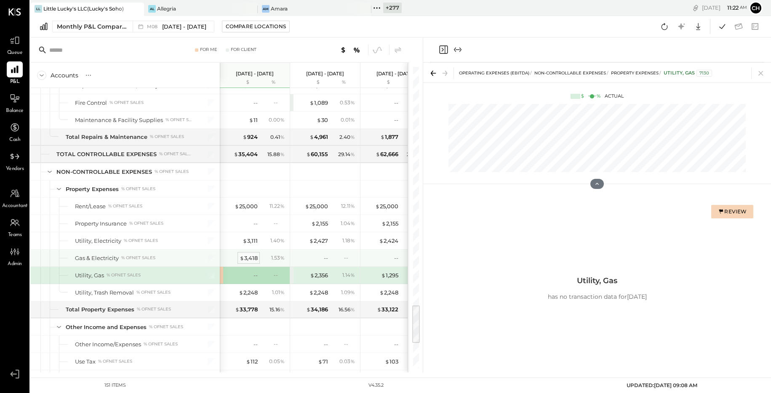
click at [251, 257] on div "$ 3,418" at bounding box center [249, 258] width 18 height 8
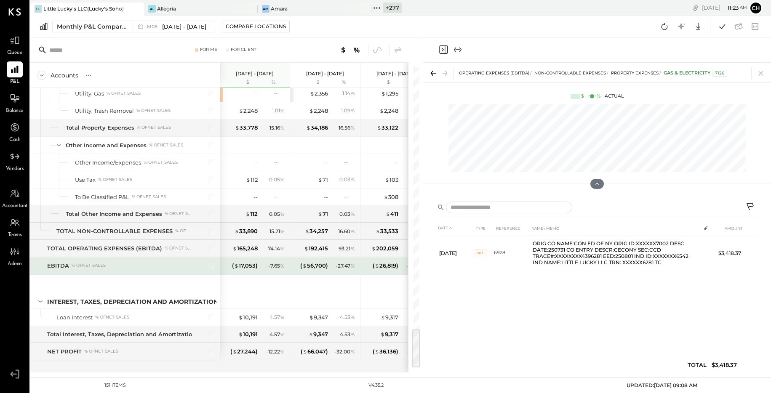
scroll to position [1996, 0]
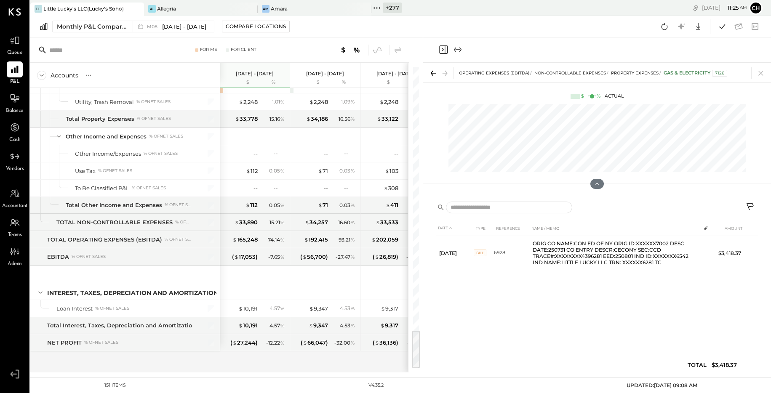
click at [444, 50] on icon "Close panel" at bounding box center [443, 50] width 10 height 10
